Goal: Information Seeking & Learning: Learn about a topic

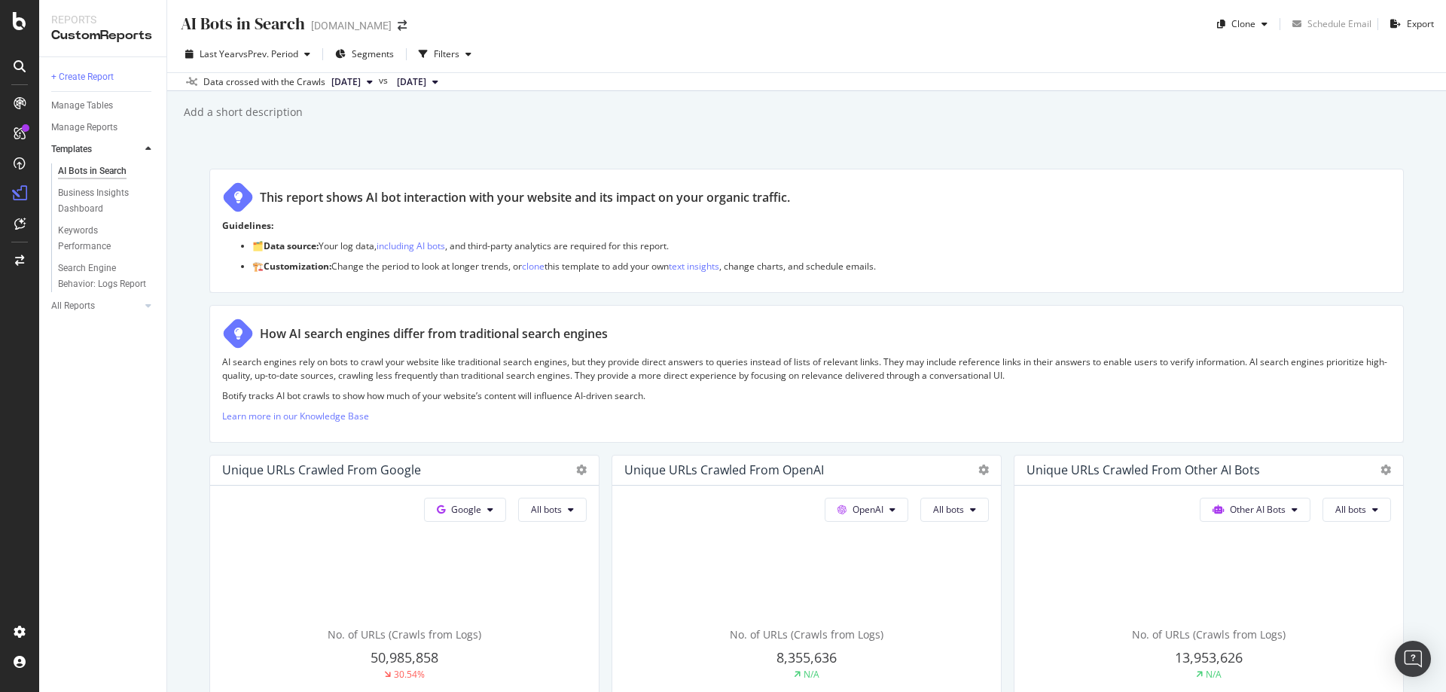
scroll to position [1673, 0]
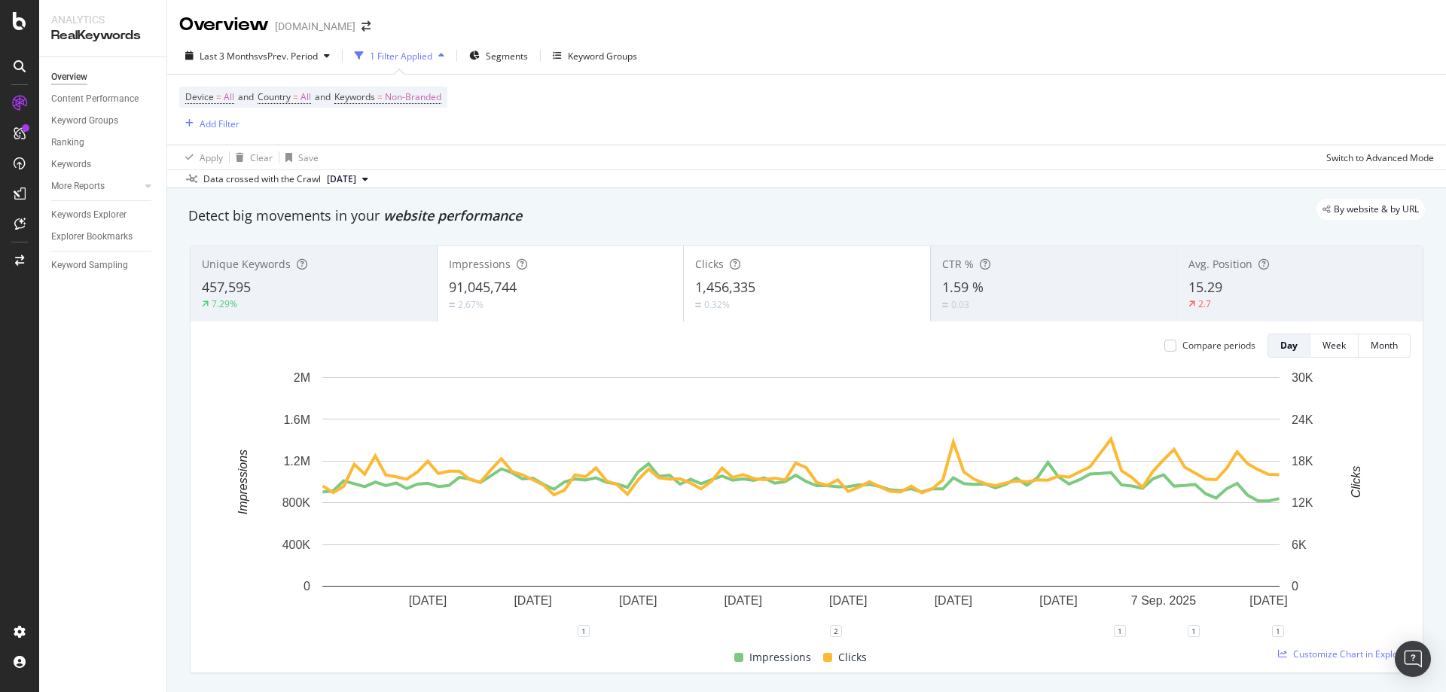
click at [964, 291] on div "15.29" at bounding box center [1300, 288] width 223 height 20
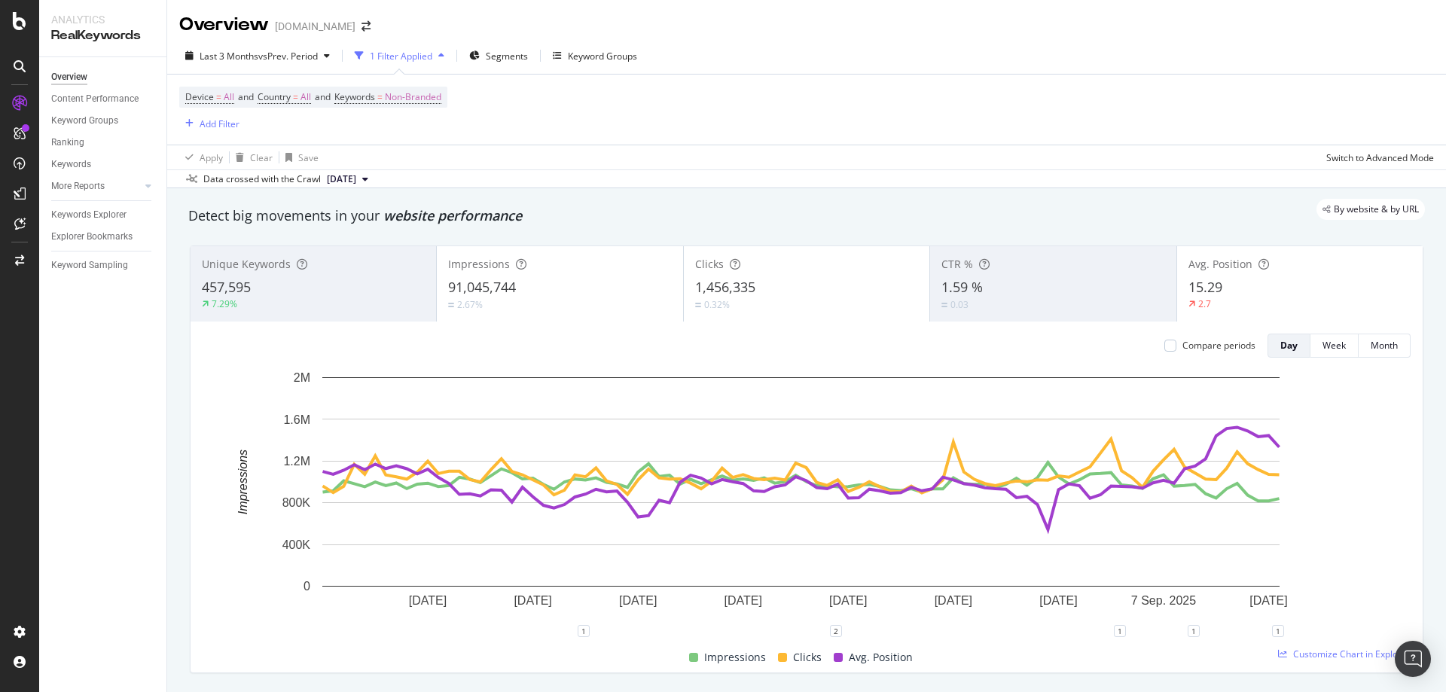
click at [354, 285] on div "457,595" at bounding box center [313, 288] width 223 height 20
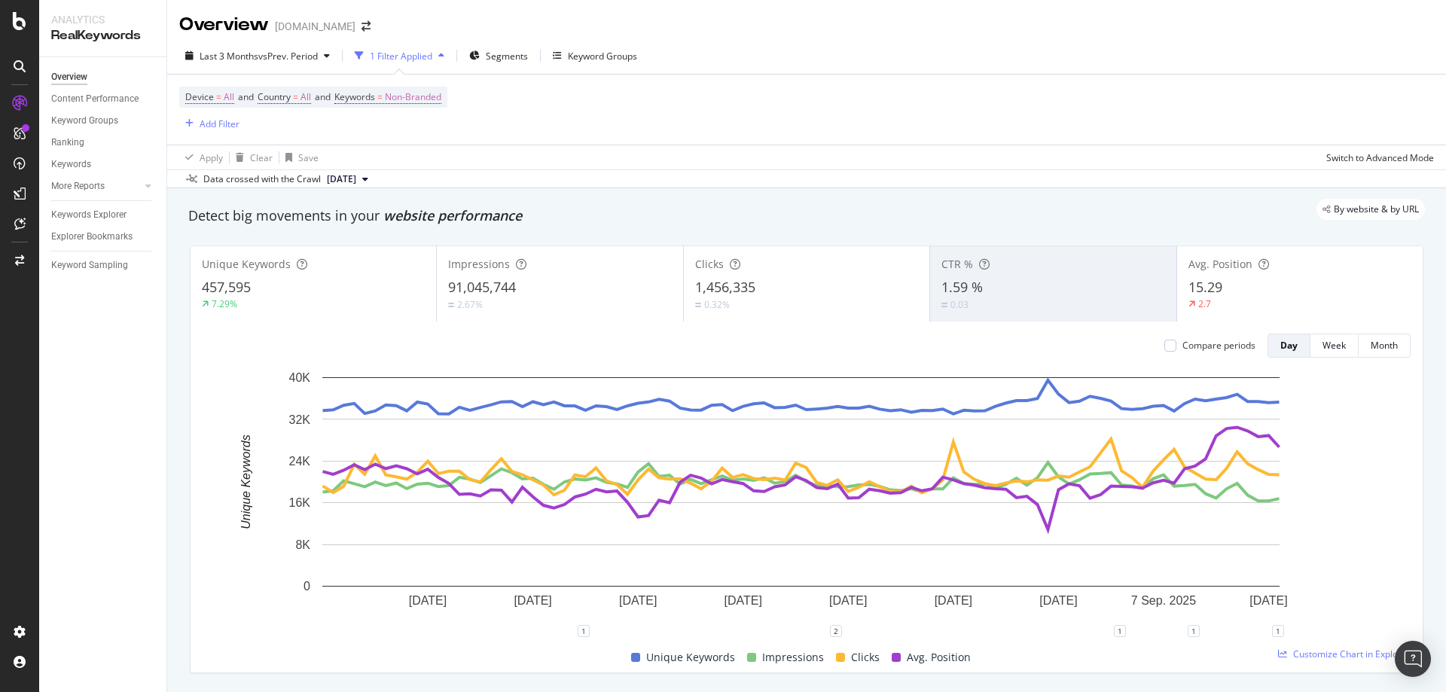
click at [964, 282] on div "15.29" at bounding box center [1300, 288] width 223 height 20
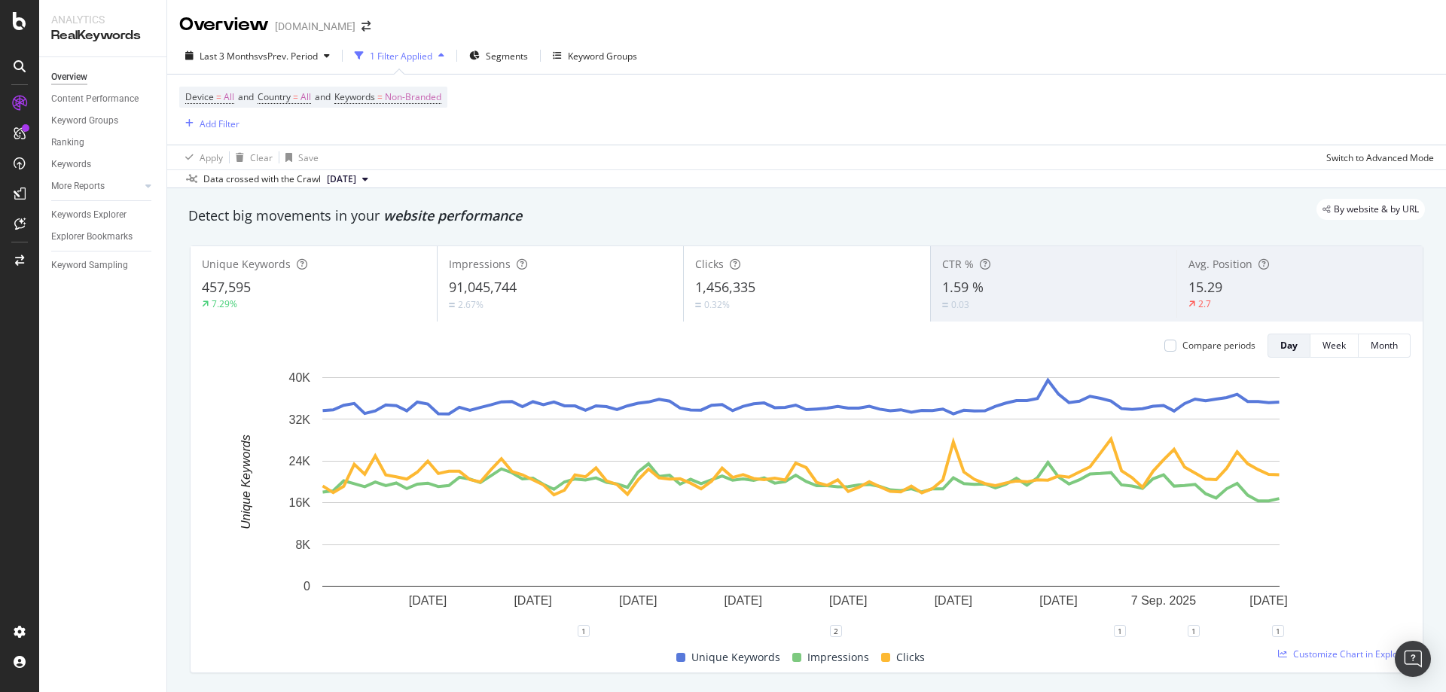
click at [839, 309] on div "0.32%" at bounding box center [807, 305] width 224 height 14
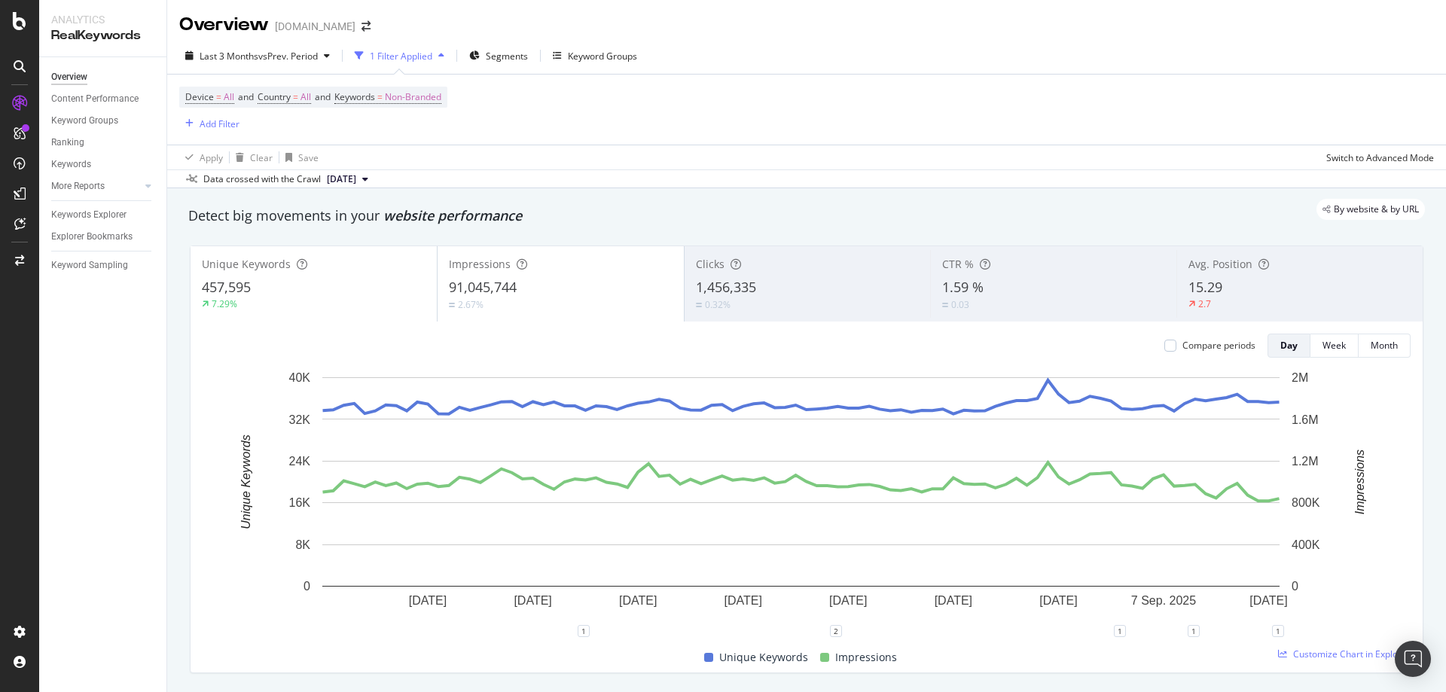
click at [625, 304] on div "2.67%" at bounding box center [561, 305] width 224 height 14
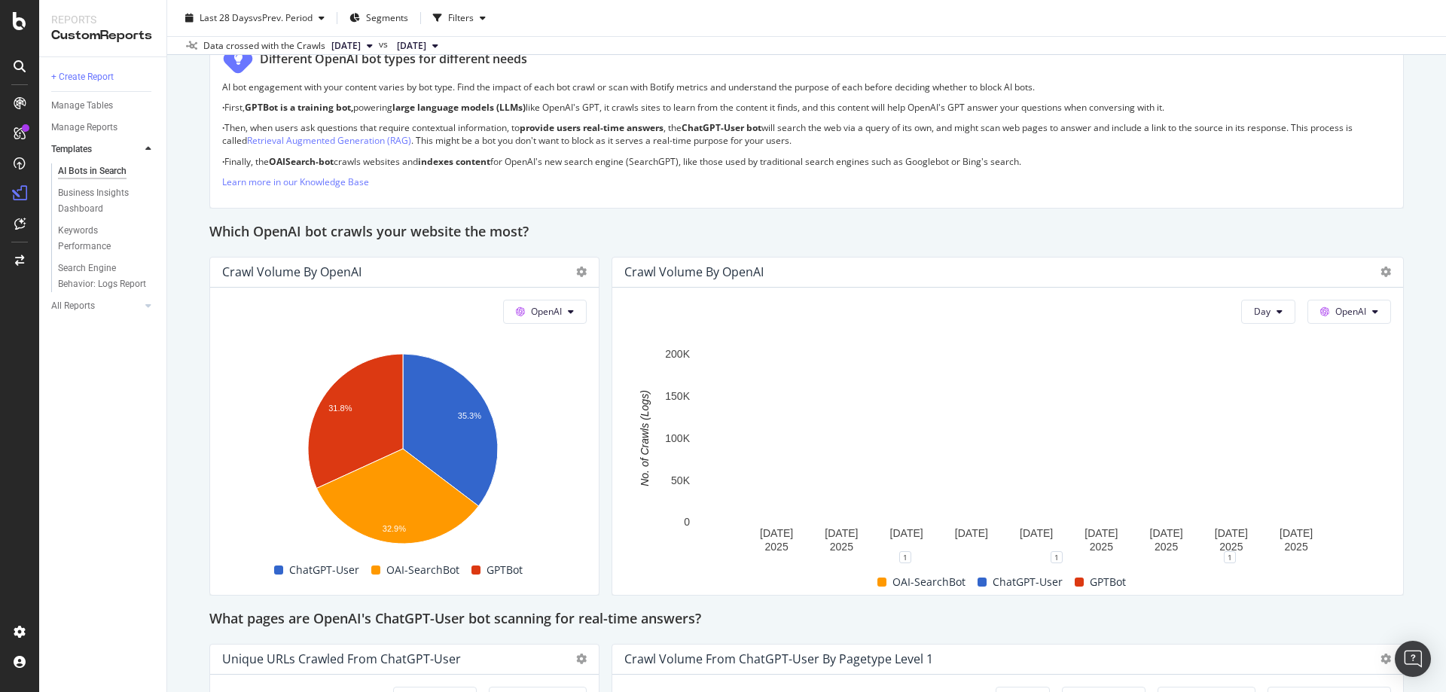
scroll to position [1130, 0]
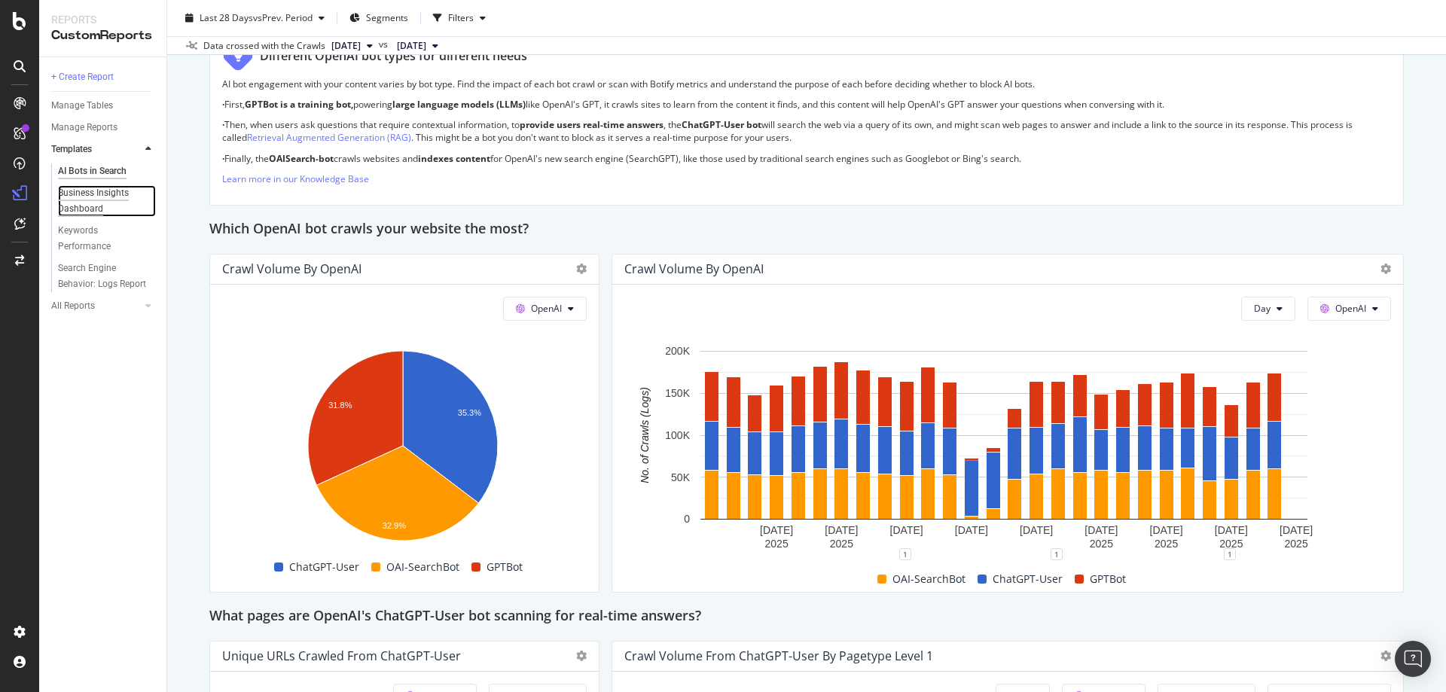
click at [101, 197] on div "Business Insights Dashboard" at bounding box center [101, 201] width 87 height 32
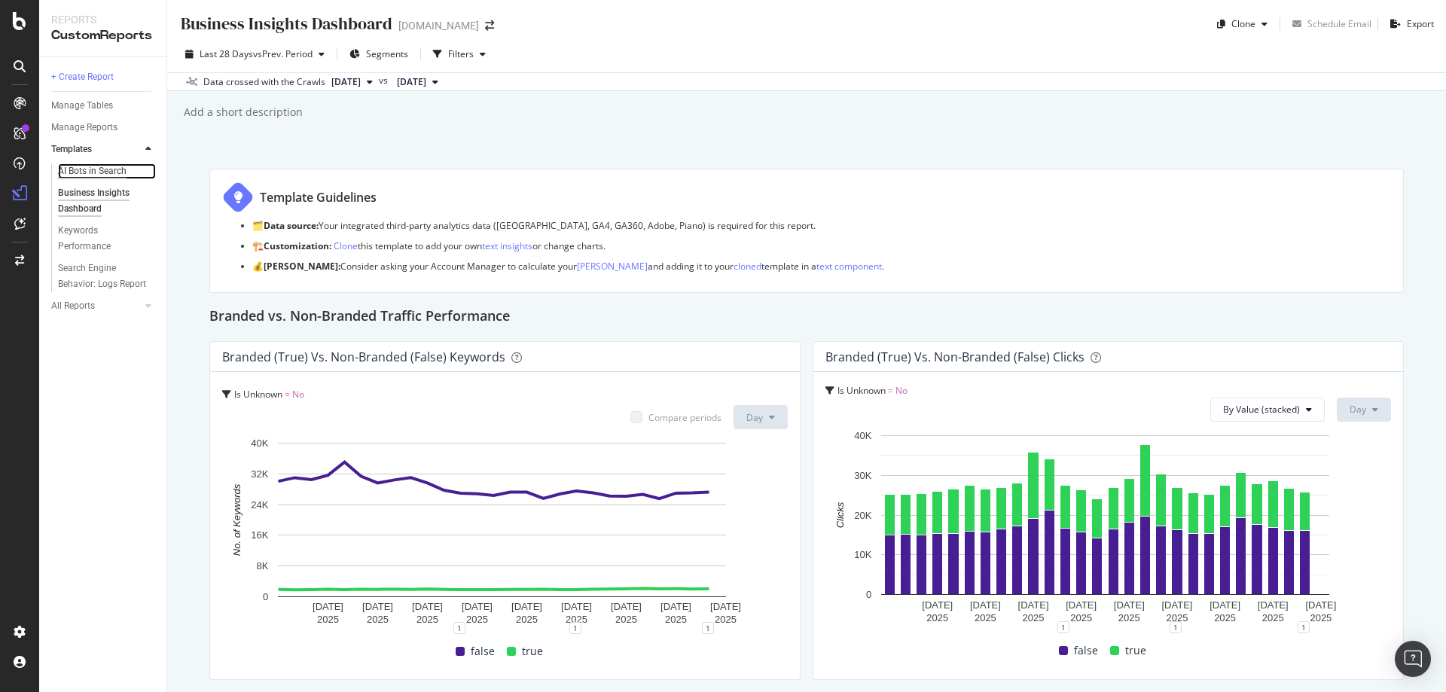
click at [87, 173] on div "AI Bots in Search" at bounding box center [92, 171] width 69 height 16
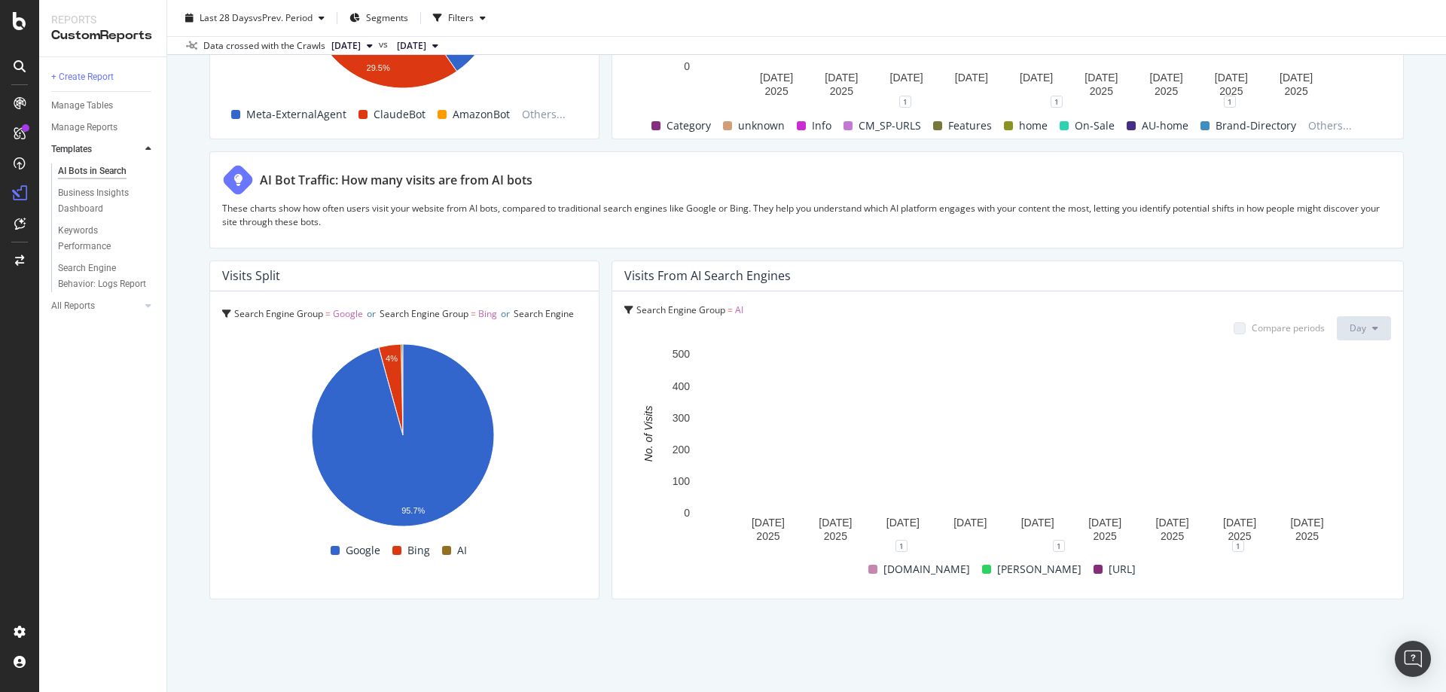
scroll to position [2502, 0]
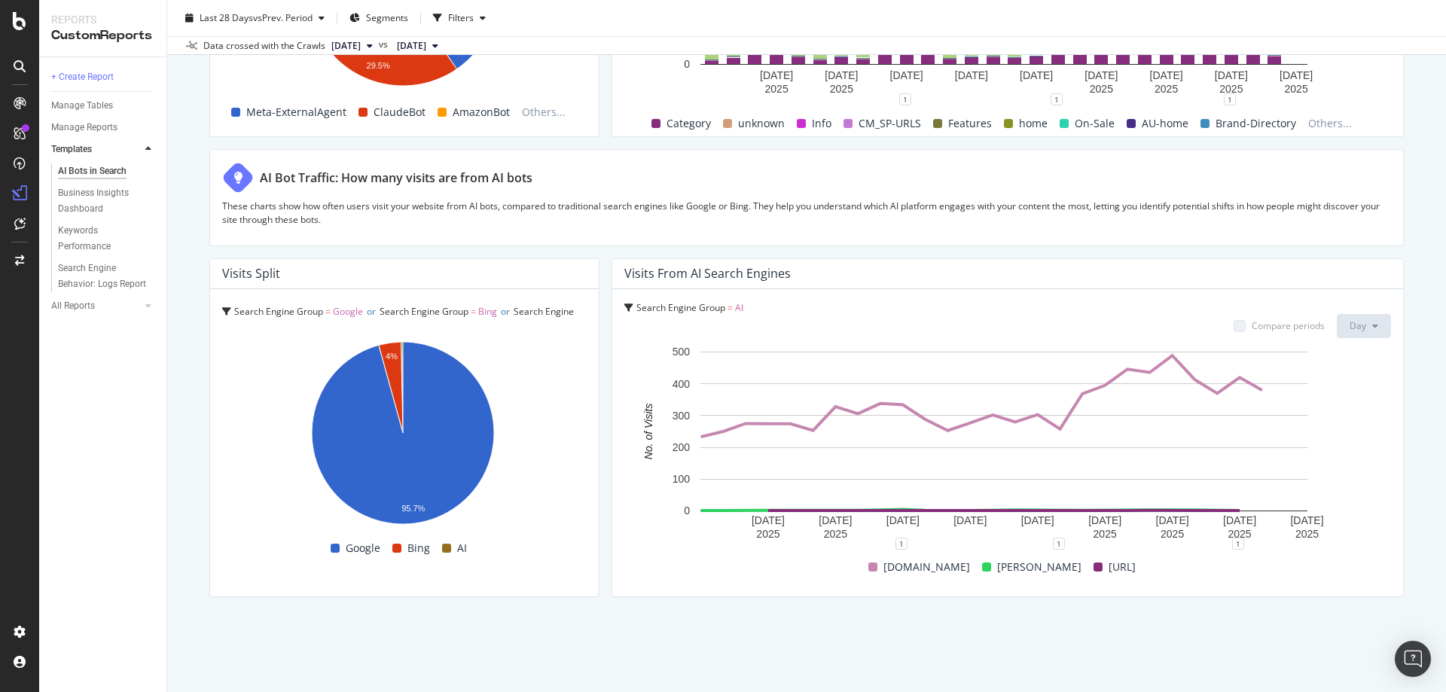
drag, startPoint x: 603, startPoint y: 451, endPoint x: 603, endPoint y: 520, distance: 68.6
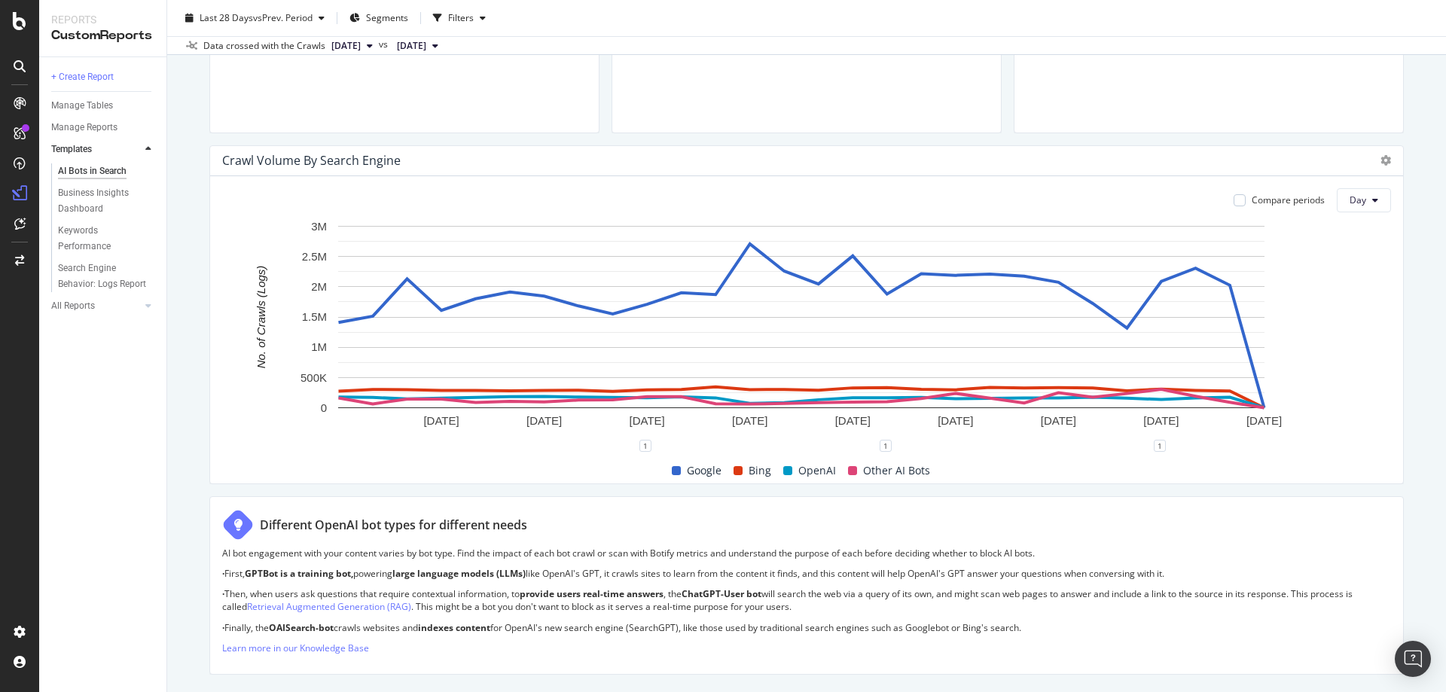
scroll to position [543, 0]
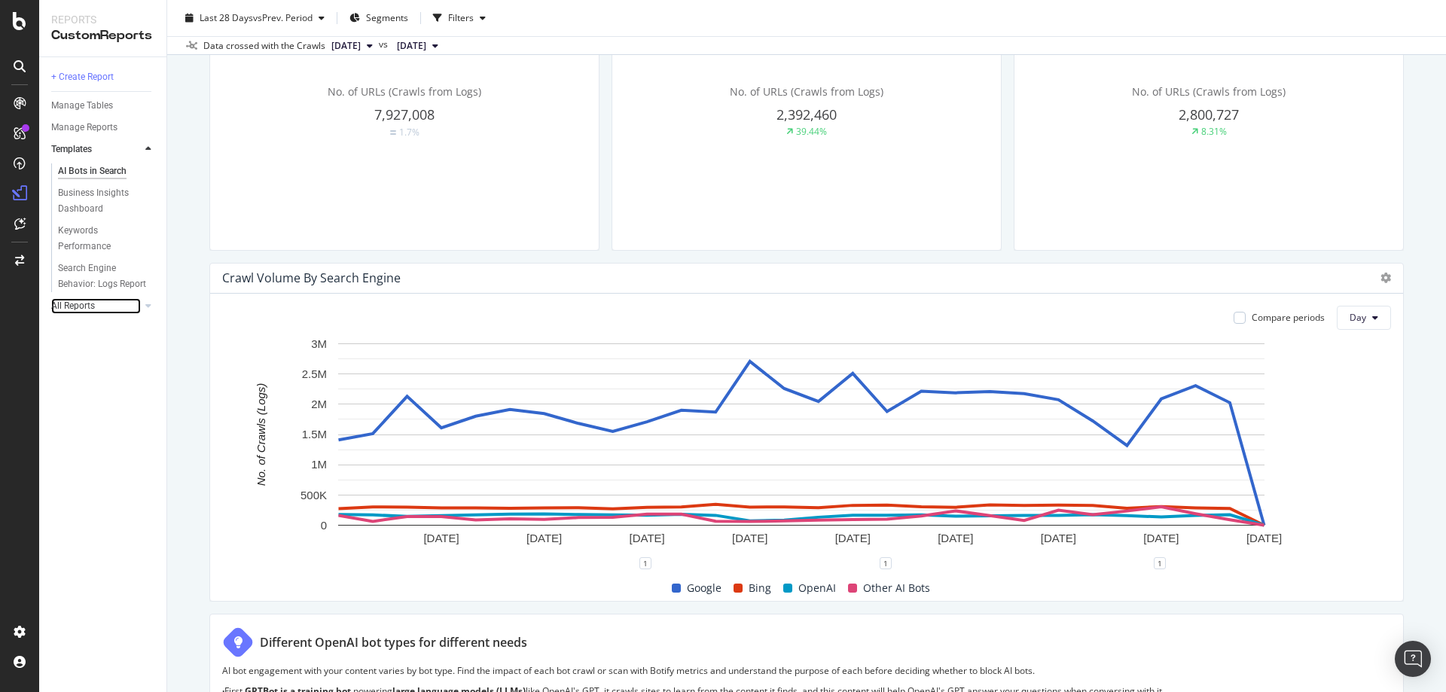
click at [110, 303] on link "All Reports" at bounding box center [96, 306] width 90 height 16
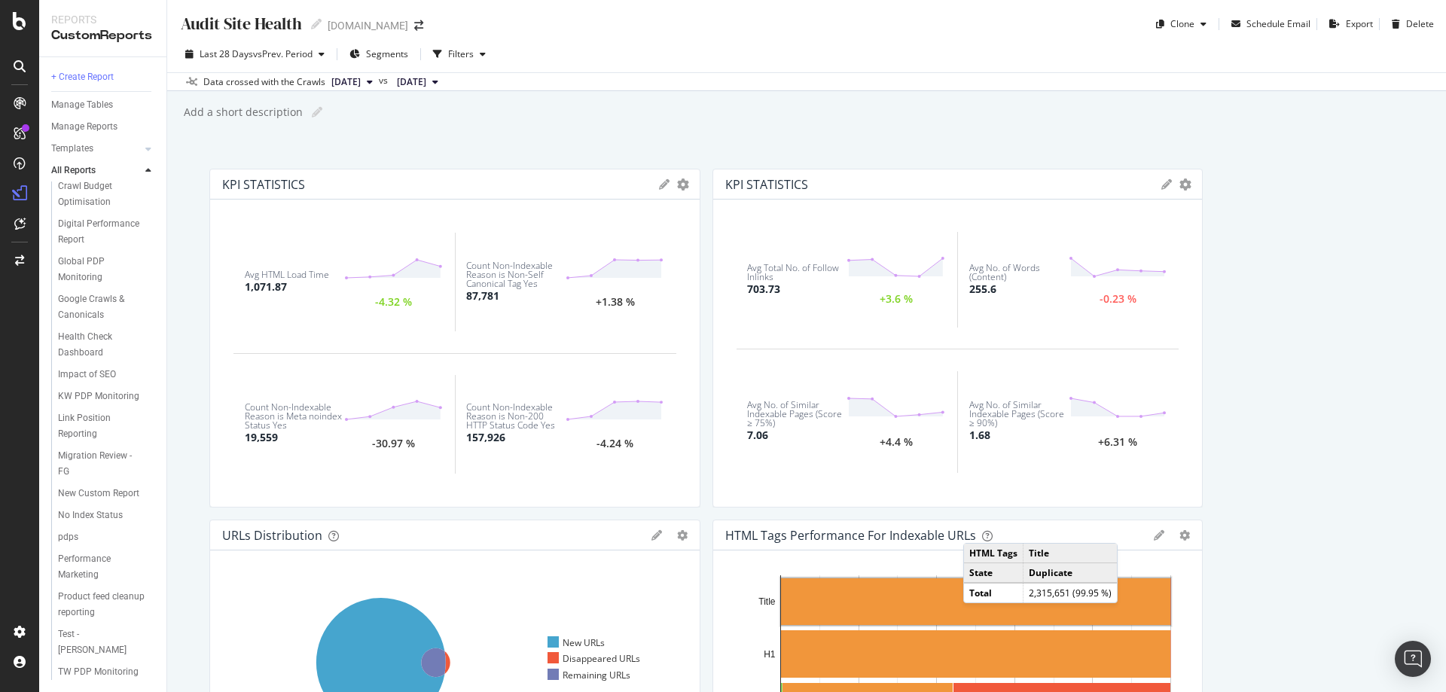
scroll to position [216, 0]
click at [87, 254] on div "Global PDP Monitoring" at bounding box center [100, 270] width 84 height 32
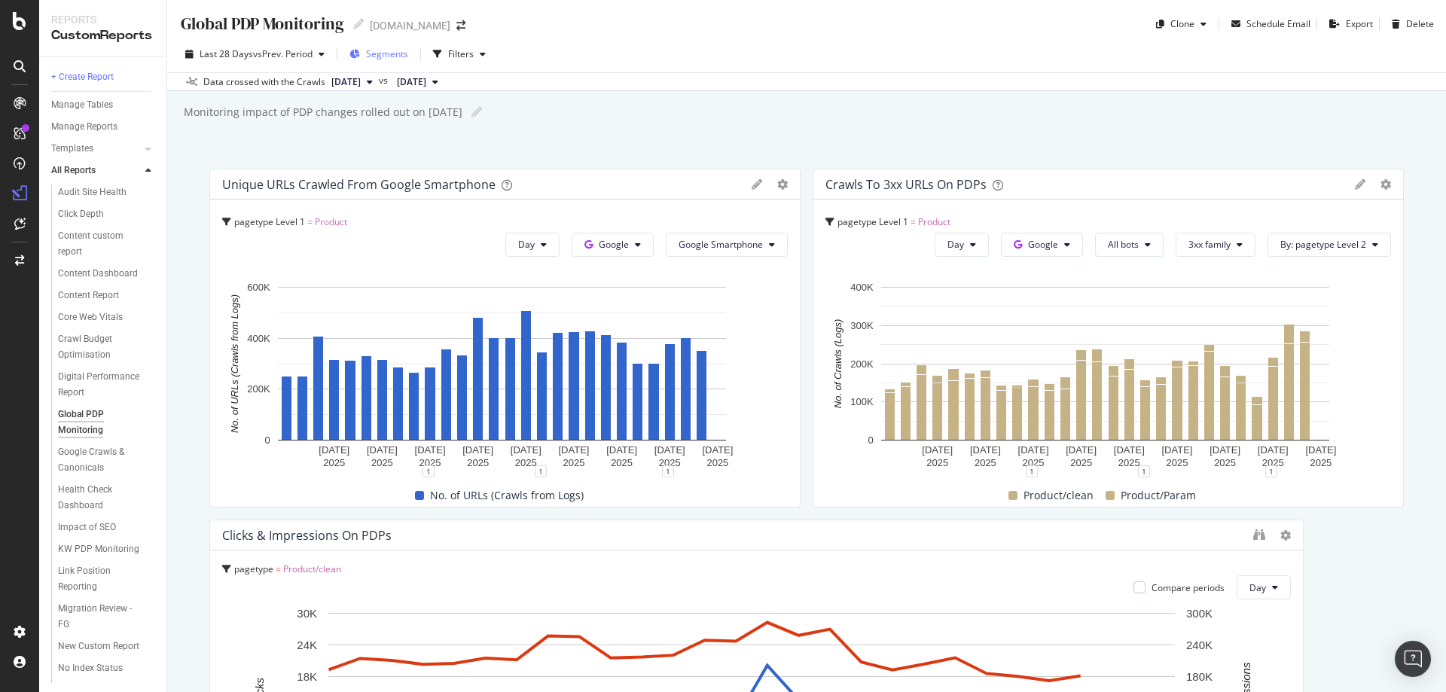
click at [396, 55] on span "Segments" at bounding box center [387, 53] width 42 height 13
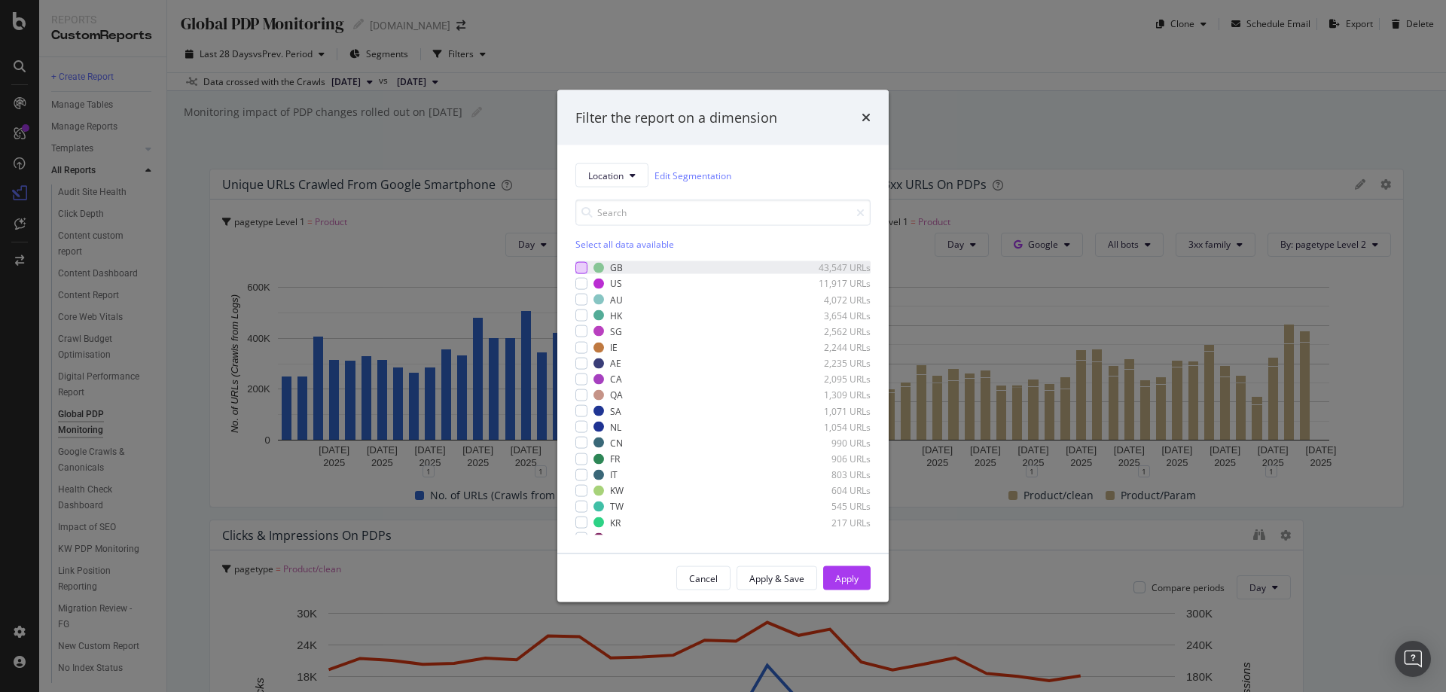
click at [580, 267] on div "modal" at bounding box center [582, 267] width 12 height 12
click at [842, 582] on div "Apply" at bounding box center [846, 578] width 23 height 13
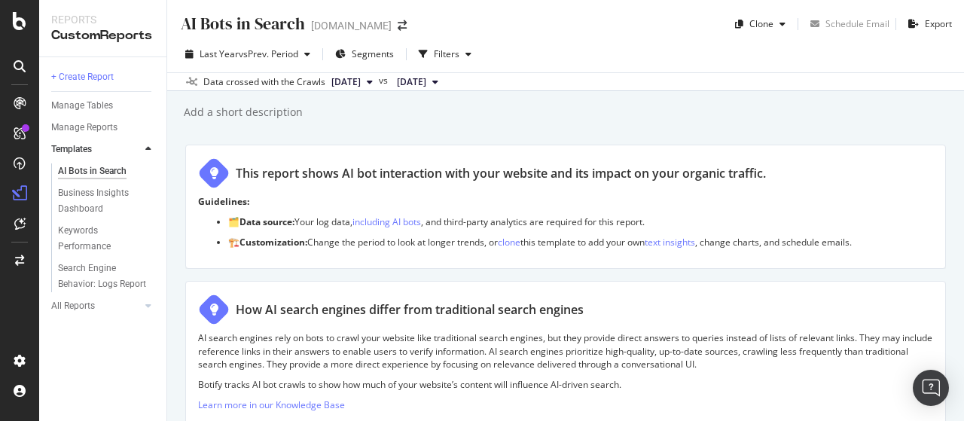
scroll to position [2024, 0]
